Goal: Find specific page/section: Find specific page/section

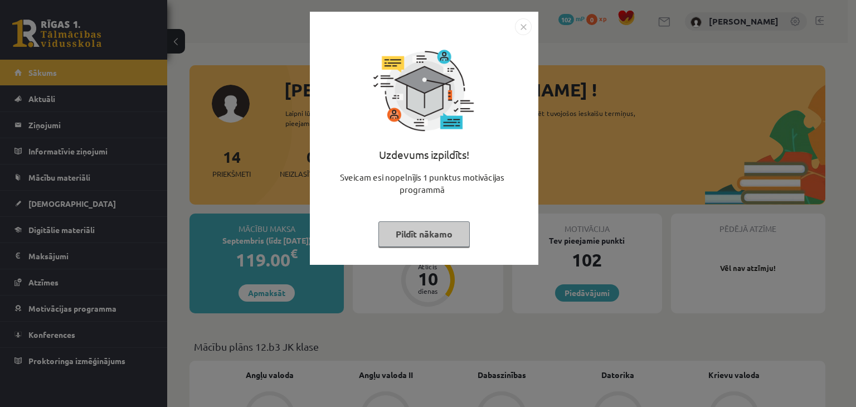
click at [522, 28] on img "Close" at bounding box center [523, 26] width 17 height 17
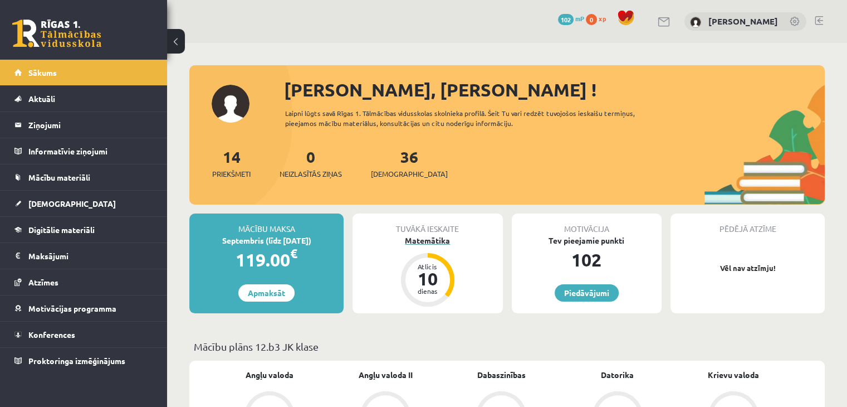
click at [421, 242] on div "Matemātika" at bounding box center [428, 241] width 150 height 12
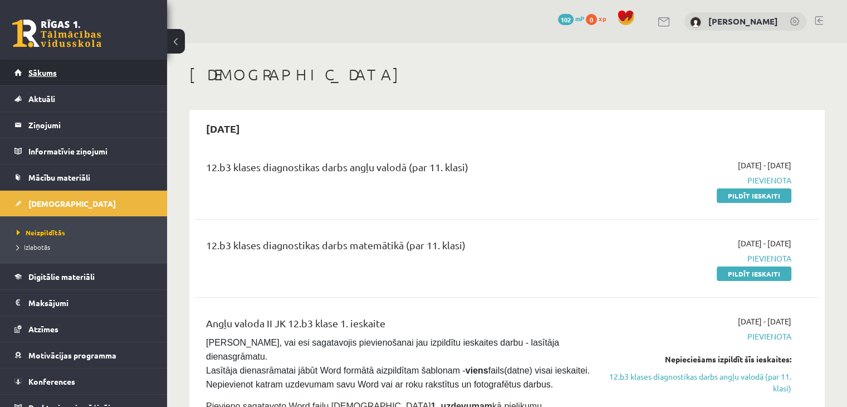
click at [58, 66] on link "Sākums" at bounding box center [83, 73] width 139 height 26
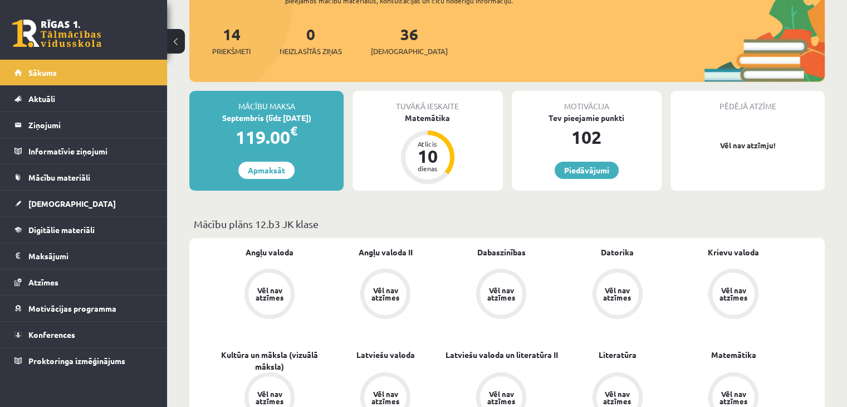
scroll to position [124, 0]
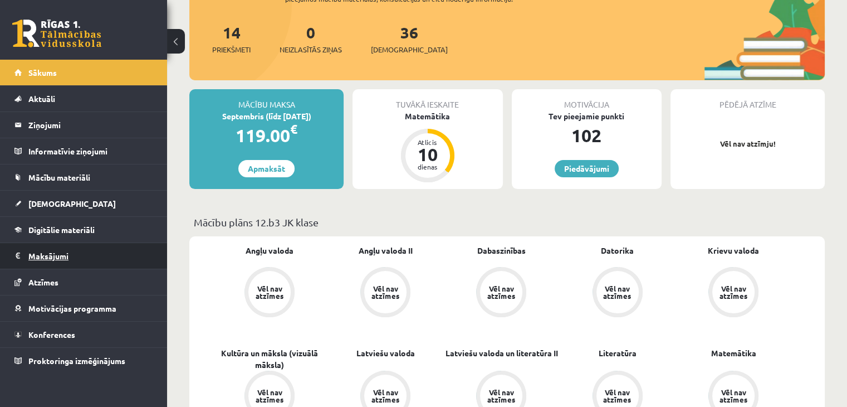
click at [47, 258] on legend "Maksājumi 0" at bounding box center [90, 256] width 125 height 26
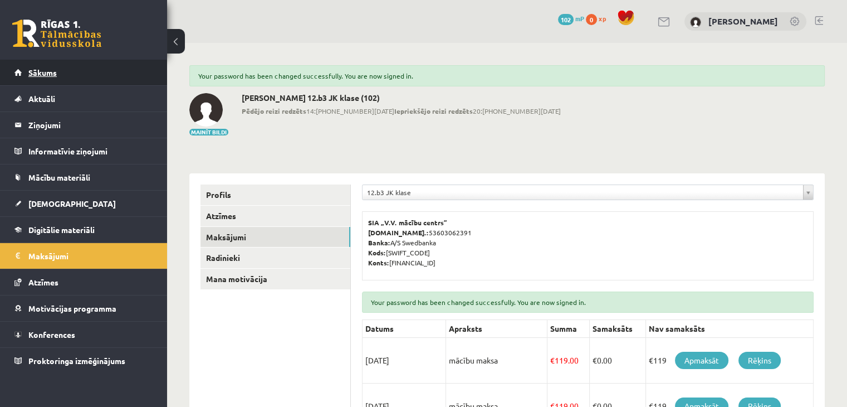
click at [42, 77] on link "Sākums" at bounding box center [83, 73] width 139 height 26
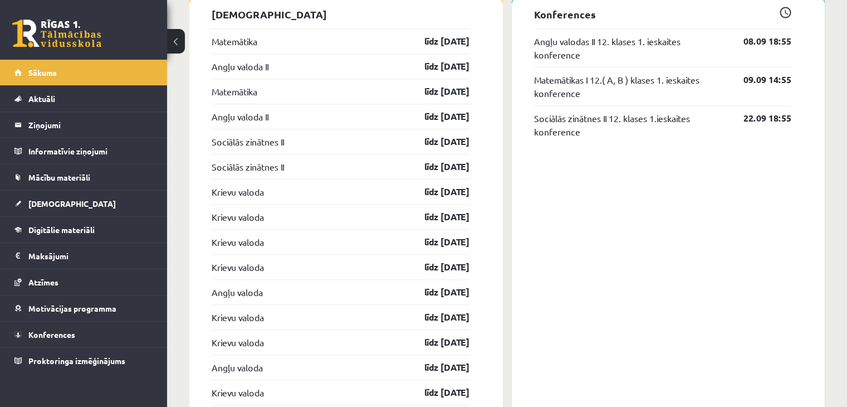
scroll to position [1033, 0]
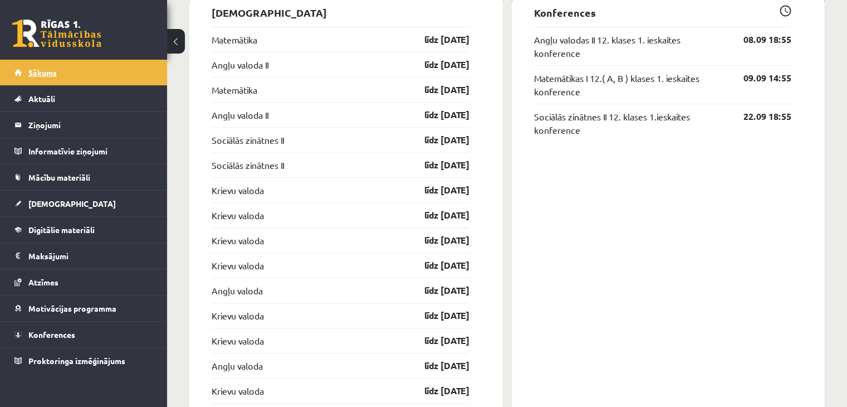
click at [27, 75] on link "Sākums" at bounding box center [83, 73] width 139 height 26
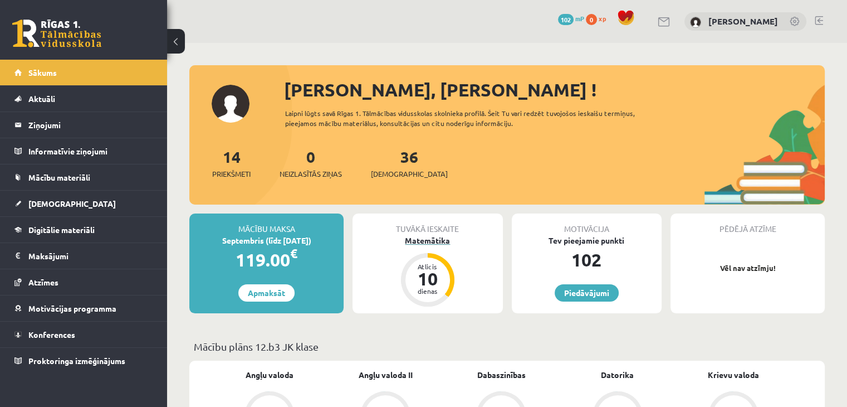
click at [430, 243] on div "Matemātika" at bounding box center [428, 241] width 150 height 12
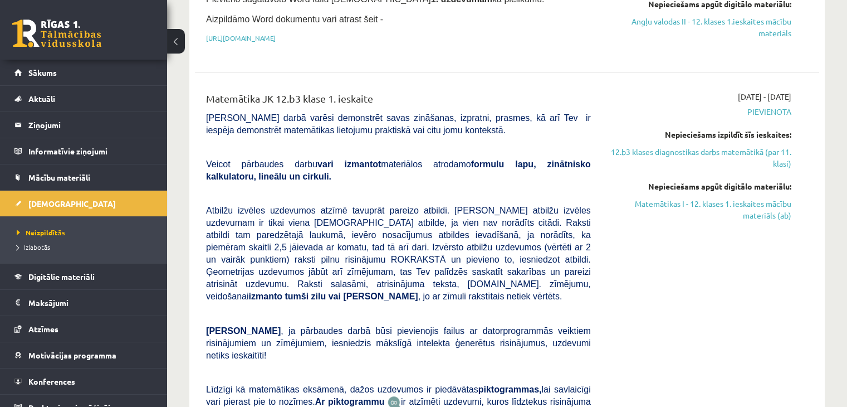
scroll to position [406, 0]
